Goal: Task Accomplishment & Management: Use online tool/utility

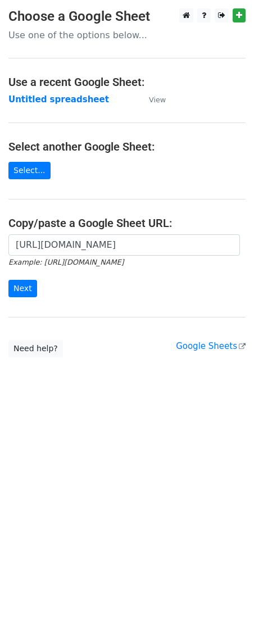
click at [31, 284] on input "Next" at bounding box center [22, 288] width 29 height 17
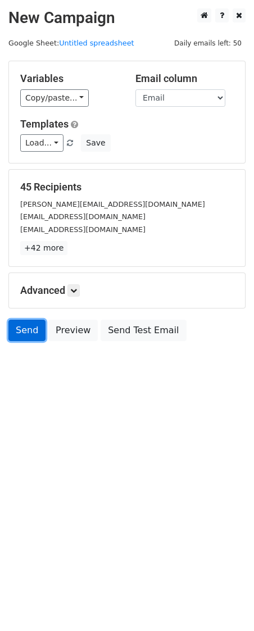
click at [19, 335] on link "Send" at bounding box center [26, 330] width 37 height 21
click at [21, 338] on link "Send" at bounding box center [26, 330] width 37 height 21
